Goal: Navigation & Orientation: Find specific page/section

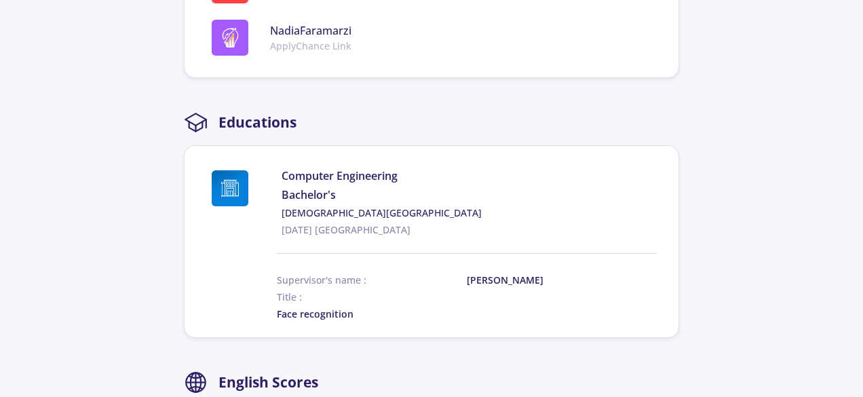
scroll to position [905, 0]
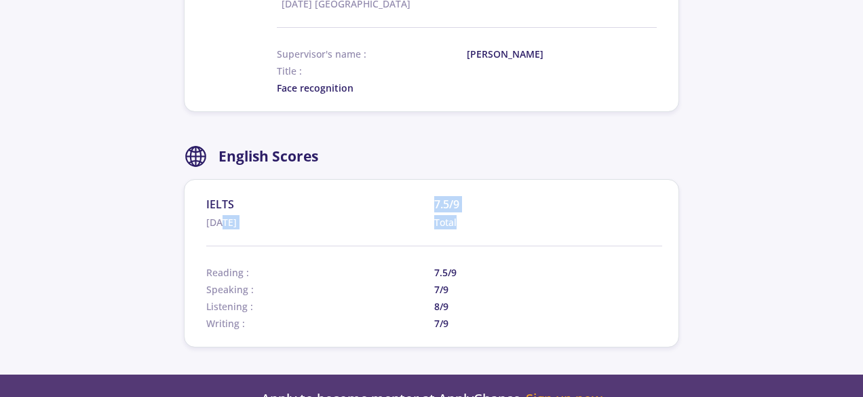
drag, startPoint x: 247, startPoint y: 230, endPoint x: 222, endPoint y: 218, distance: 27.9
click at [222, 218] on section "IELTS [DATE] 7.5/9 Total Reading : 7.5/9 Speaking : 7/9 Listening : 8/9 Writing…" at bounding box center [434, 263] width 456 height 134
click at [222, 218] on span "[DATE]" at bounding box center [320, 222] width 228 height 14
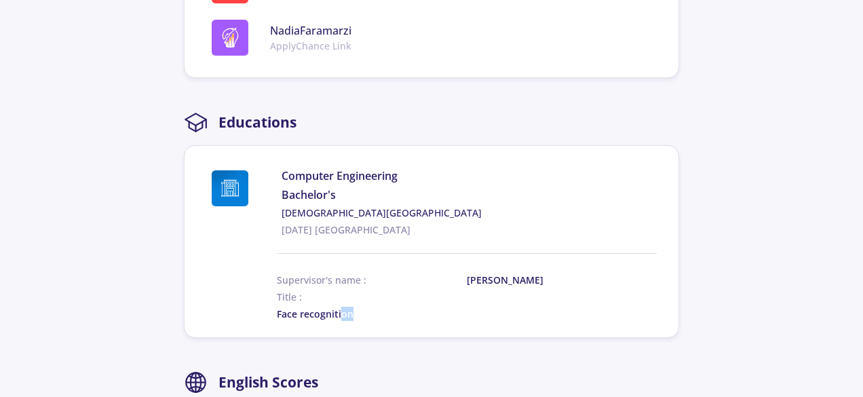
drag, startPoint x: 343, startPoint y: 303, endPoint x: 357, endPoint y: 318, distance: 19.7
click at [357, 318] on div "Supervisor's name : [PERSON_NAME] Title : Face recognition" at bounding box center [467, 279] width 380 height 84
click at [357, 318] on div "Face recognition" at bounding box center [467, 314] width 380 height 14
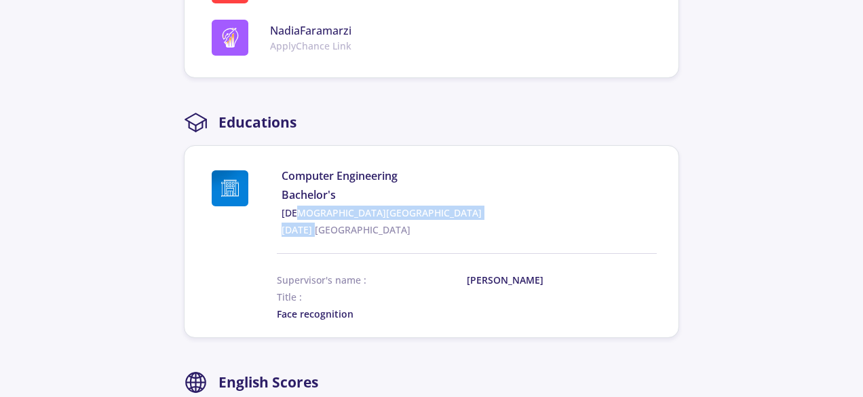
drag, startPoint x: 293, startPoint y: 219, endPoint x: 314, endPoint y: 230, distance: 24.3
click at [314, 230] on div "Computer Engineering Bachelor's [DEMOGRAPHIC_DATA][GEOGRAPHIC_DATA] [GEOGRAPHIC…" at bounding box center [469, 202] width 375 height 69
click at [314, 230] on span "[DATE] [GEOGRAPHIC_DATA]" at bounding box center [469, 230] width 375 height 14
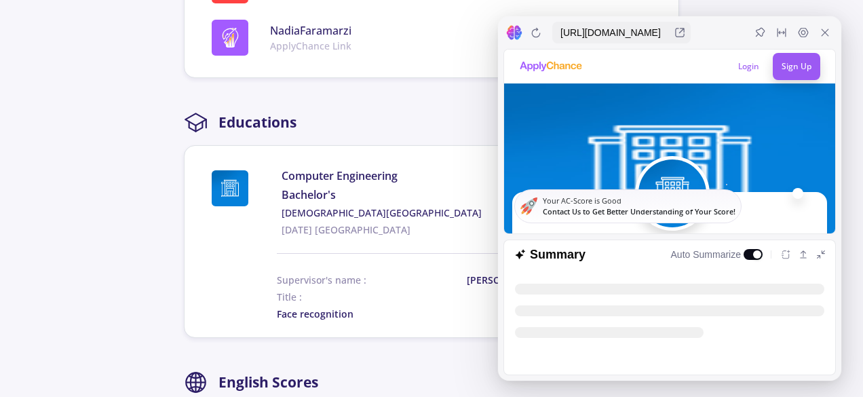
scroll to position [0, 0]
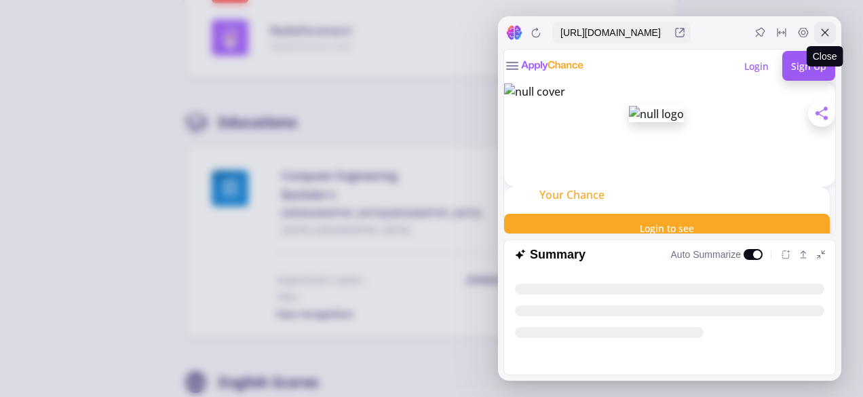
click at [820, 38] on div at bounding box center [825, 33] width 22 height 22
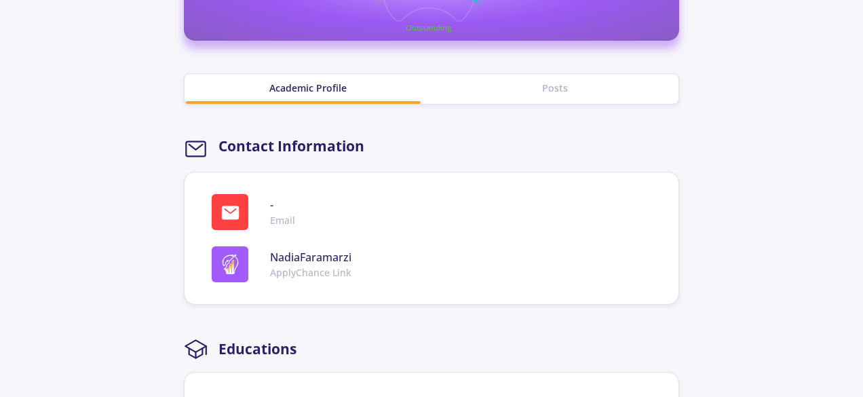
scroll to position [226, 0]
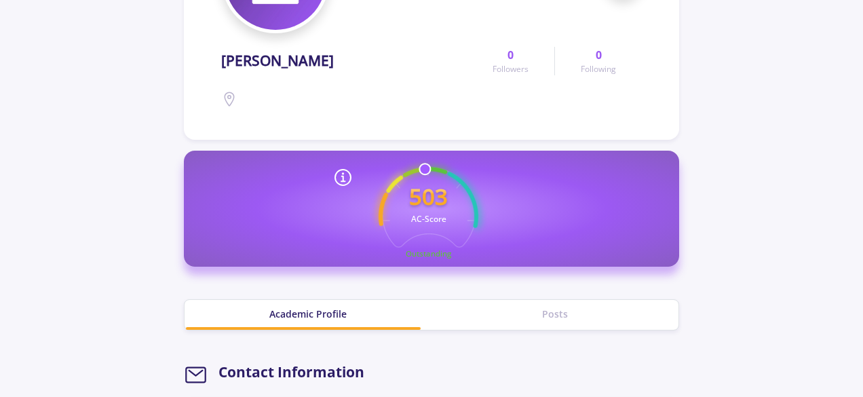
click at [531, 309] on div "Posts" at bounding box center [555, 314] width 247 height 14
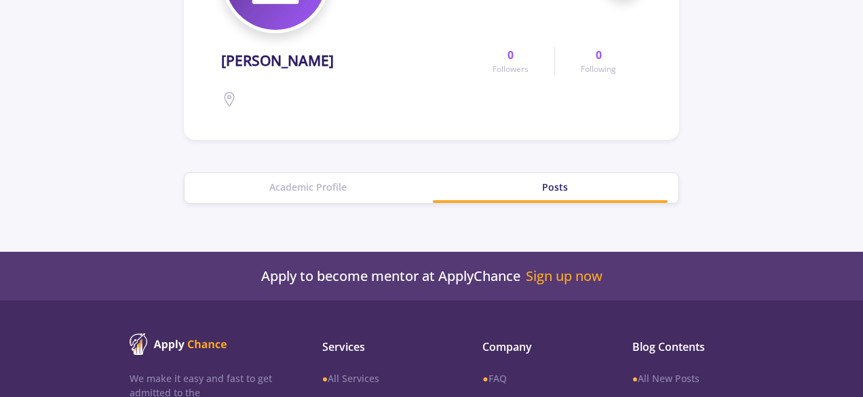
click at [301, 180] on div "Academic Profile" at bounding box center [308, 187] width 247 height 14
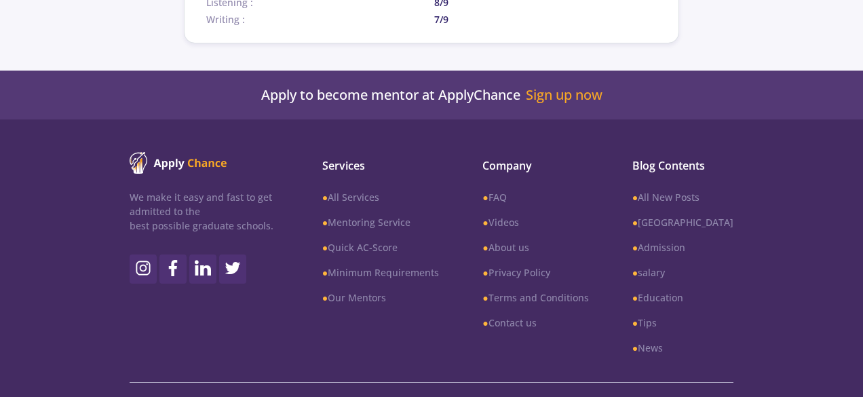
scroll to position [1230, 0]
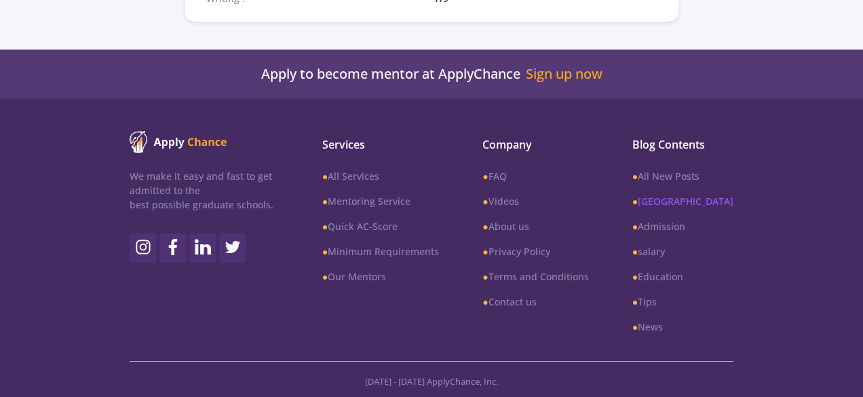
click at [677, 203] on link "● [GEOGRAPHIC_DATA]" at bounding box center [683, 201] width 101 height 14
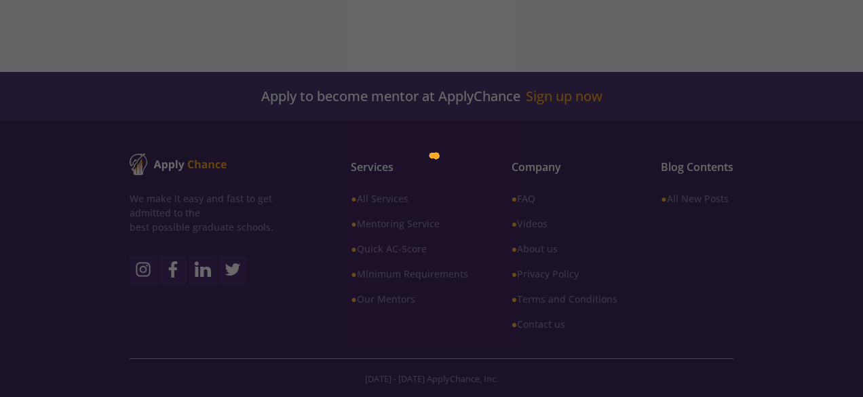
scroll to position [590, 0]
